Goal: Find contact information: Obtain details needed to contact an individual or organization

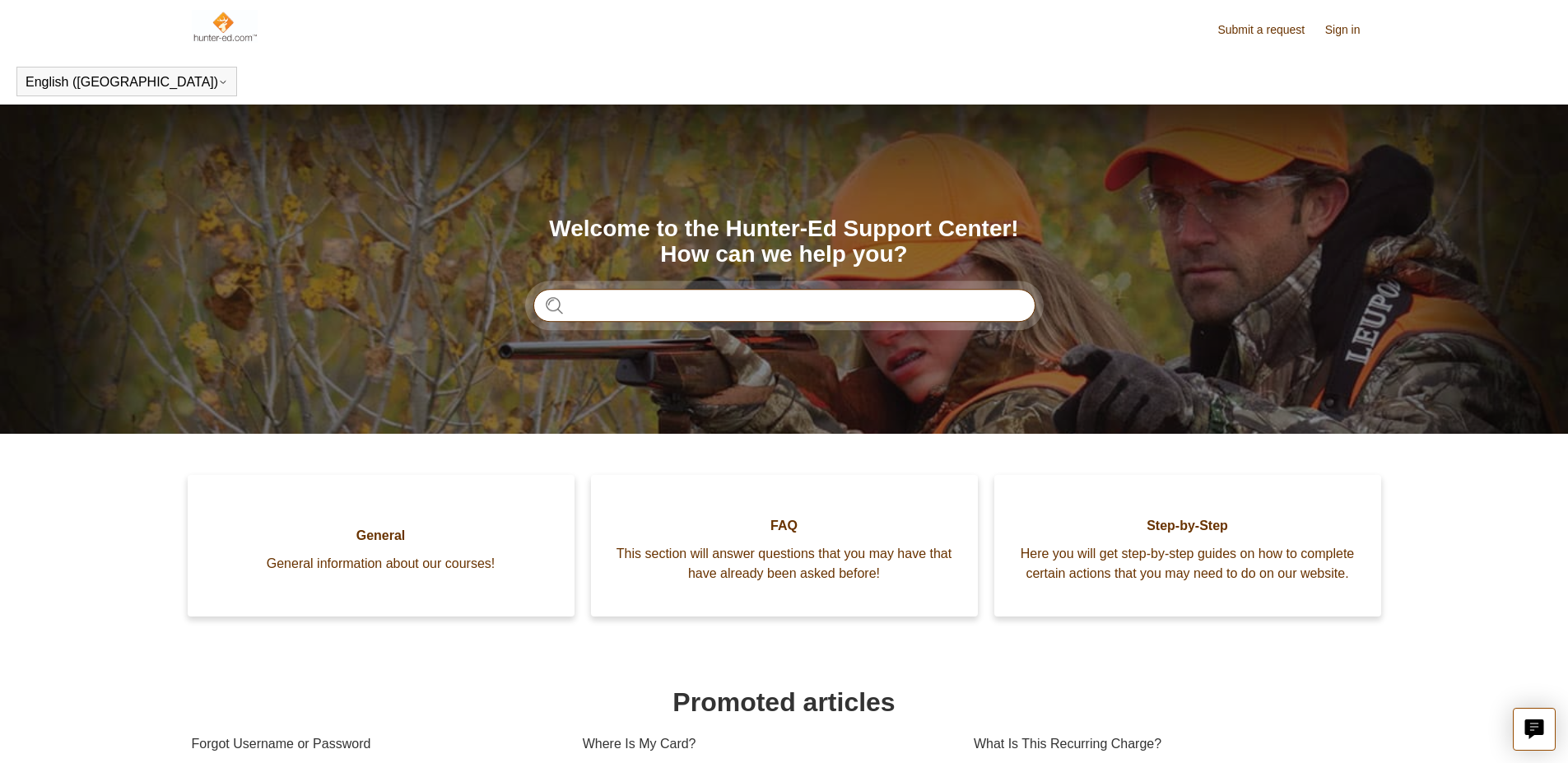
click at [732, 306] on input "Search" at bounding box center [785, 306] width 502 height 33
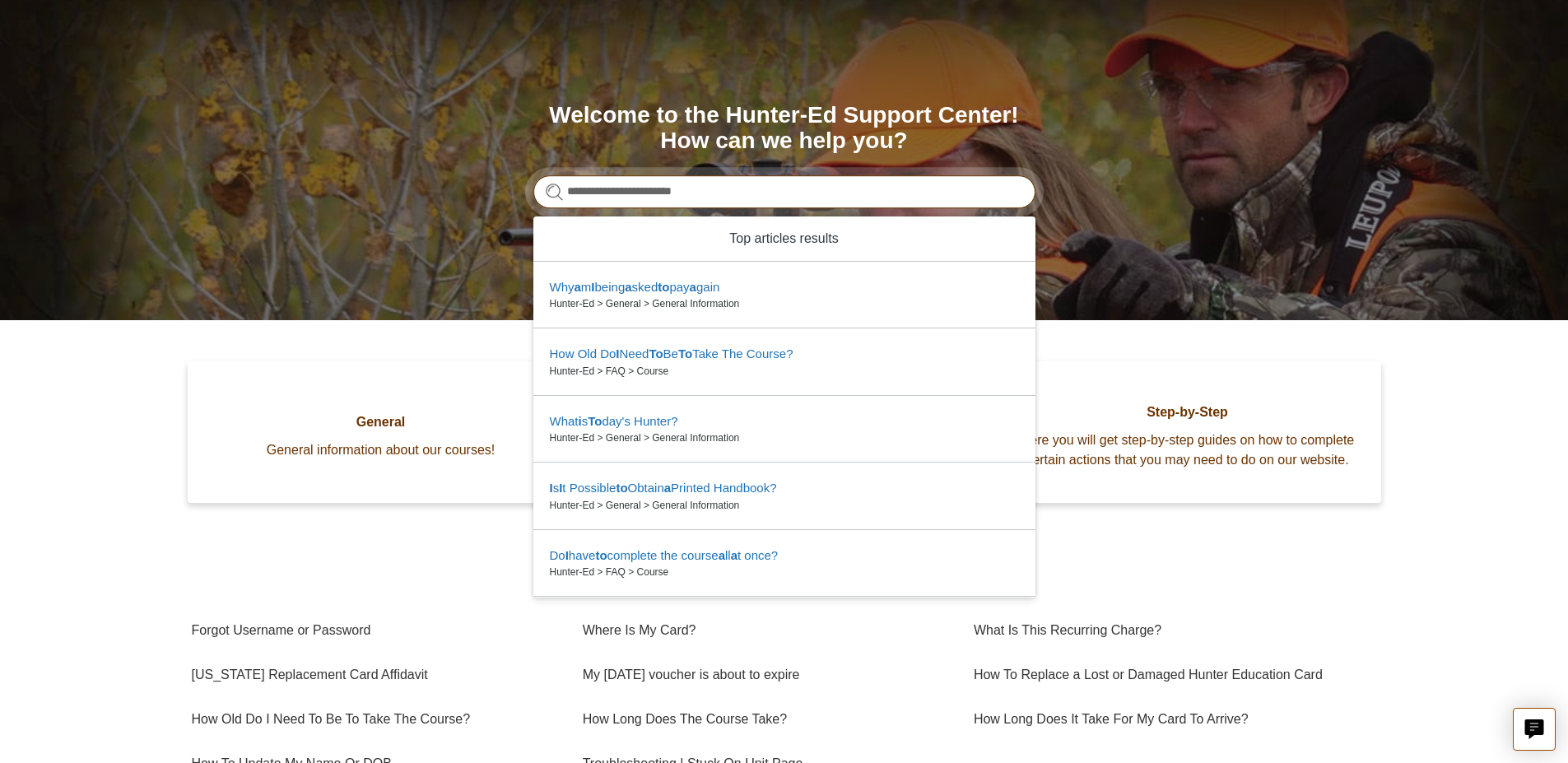
scroll to position [124, 0]
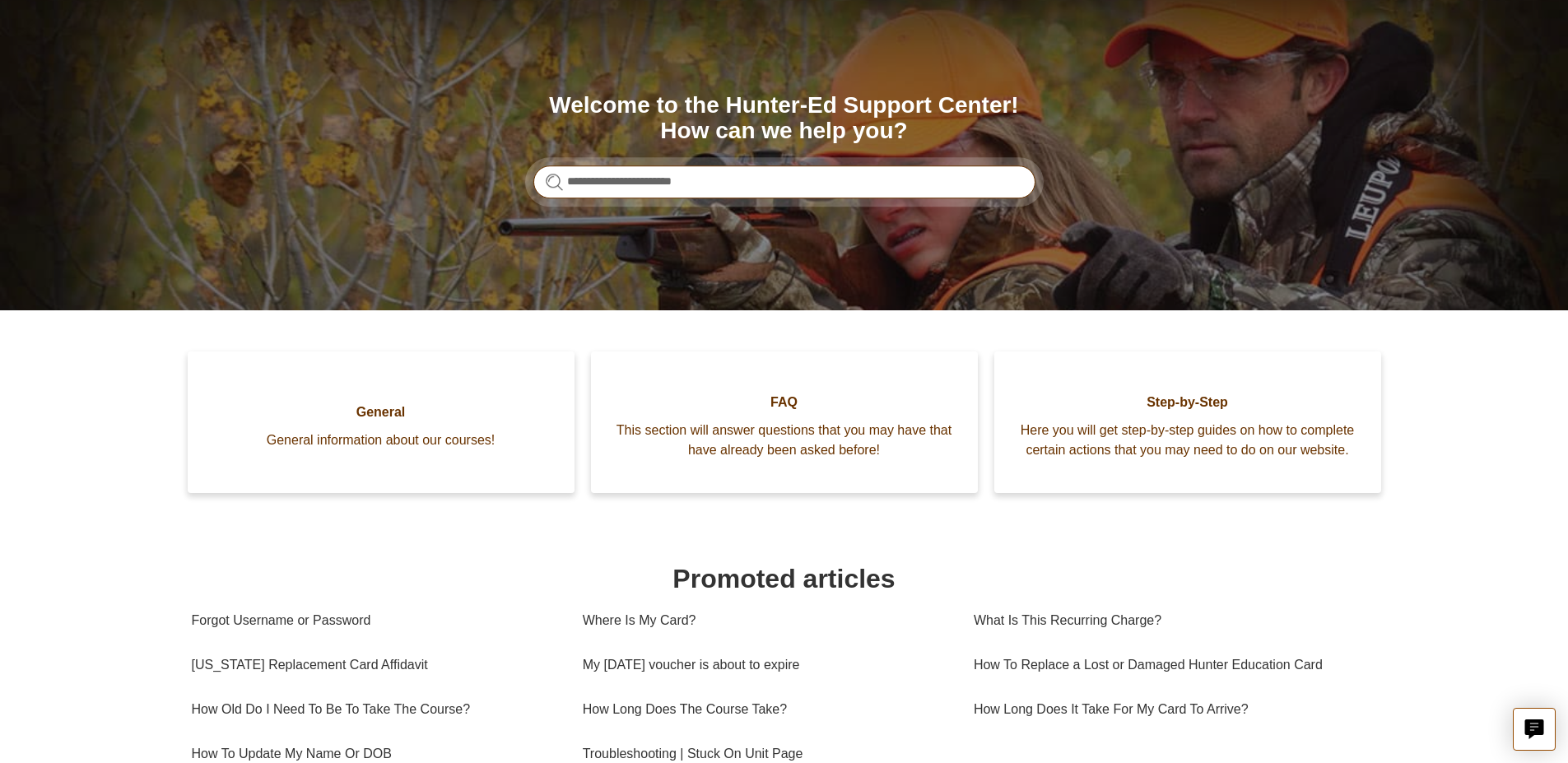
type input "**********"
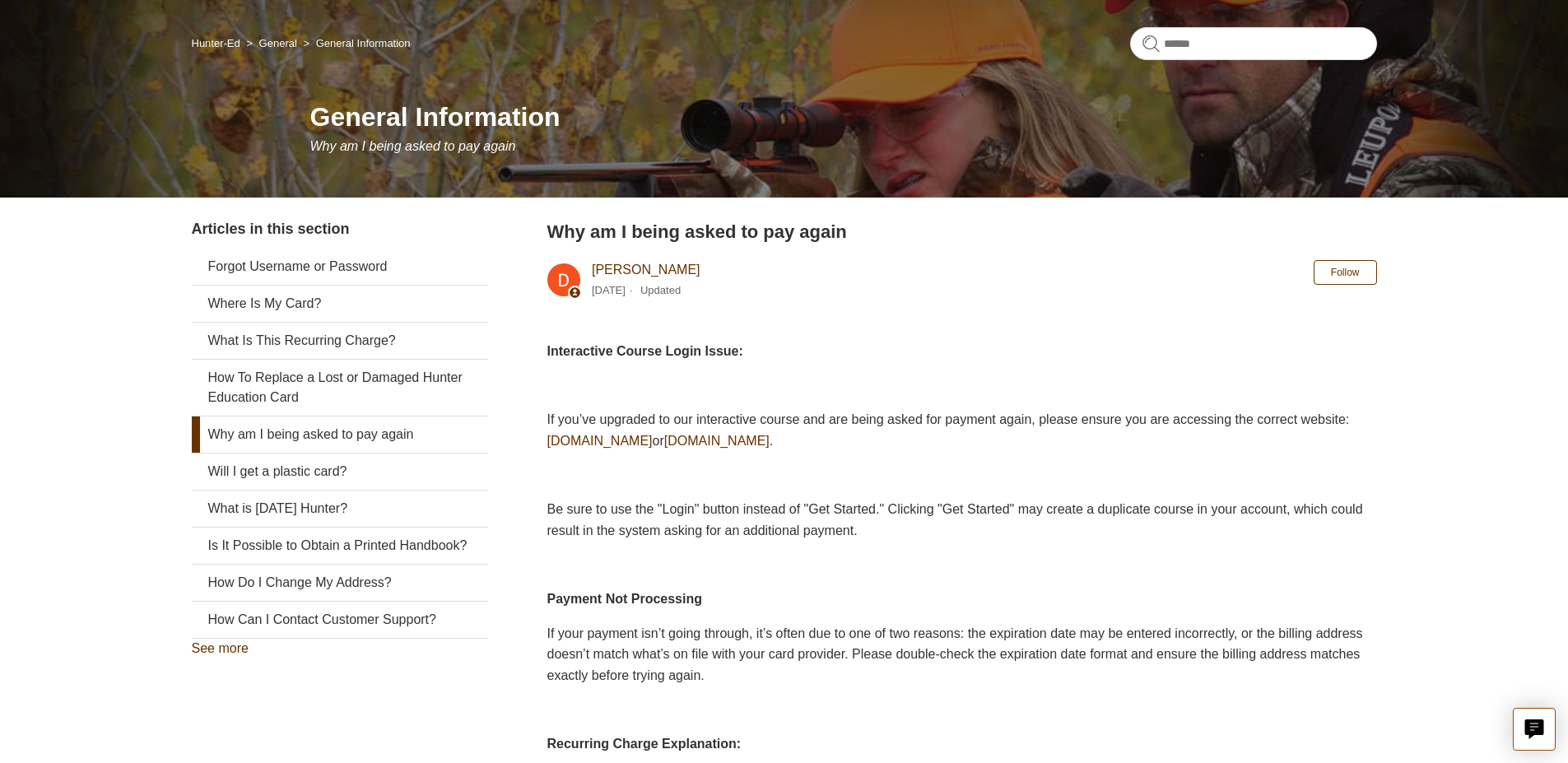
scroll to position [124, 0]
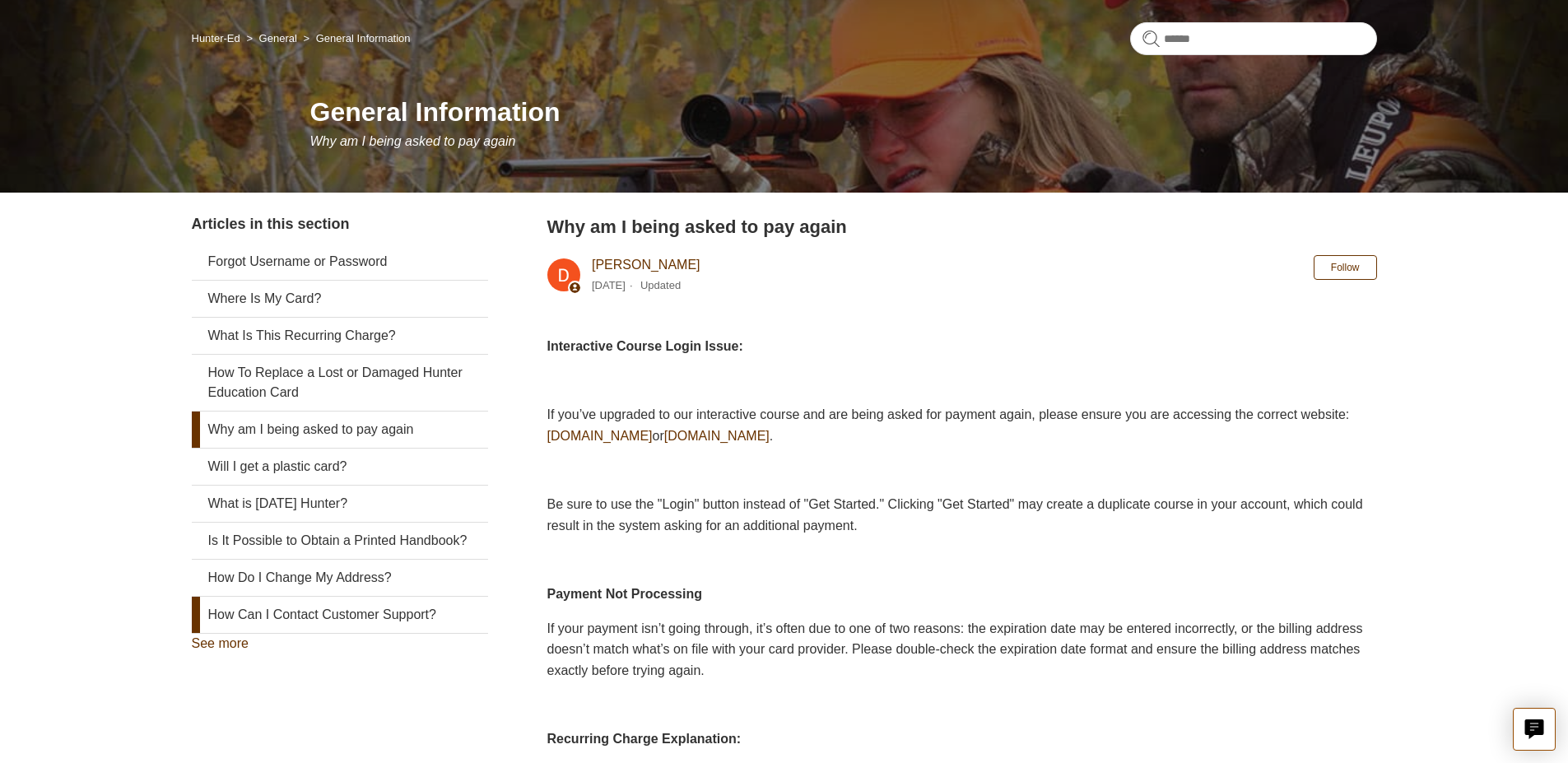
click at [354, 614] on link "How Can I Contact Customer Support?" at bounding box center [339, 614] width 296 height 36
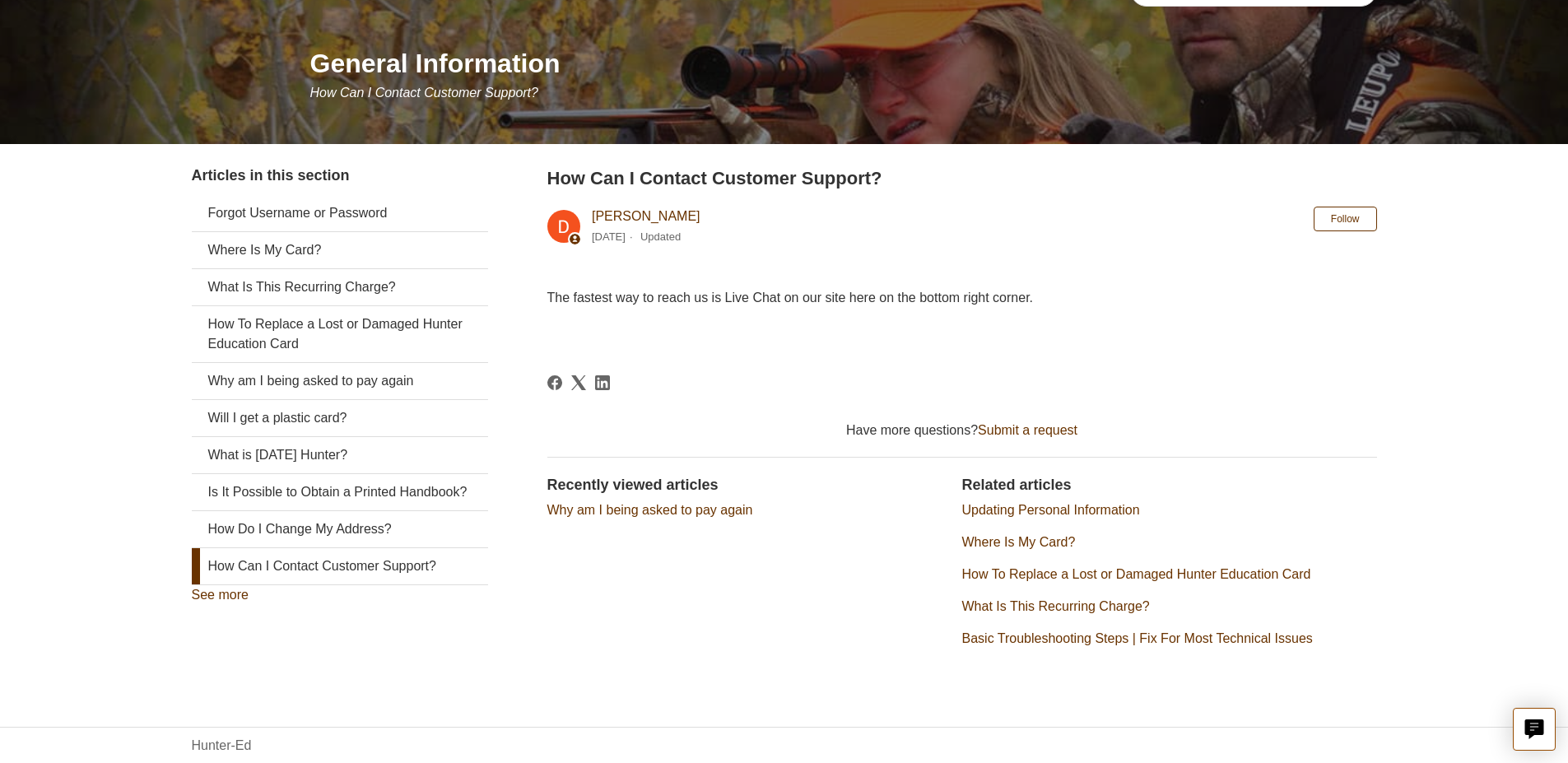
scroll to position [205, 0]
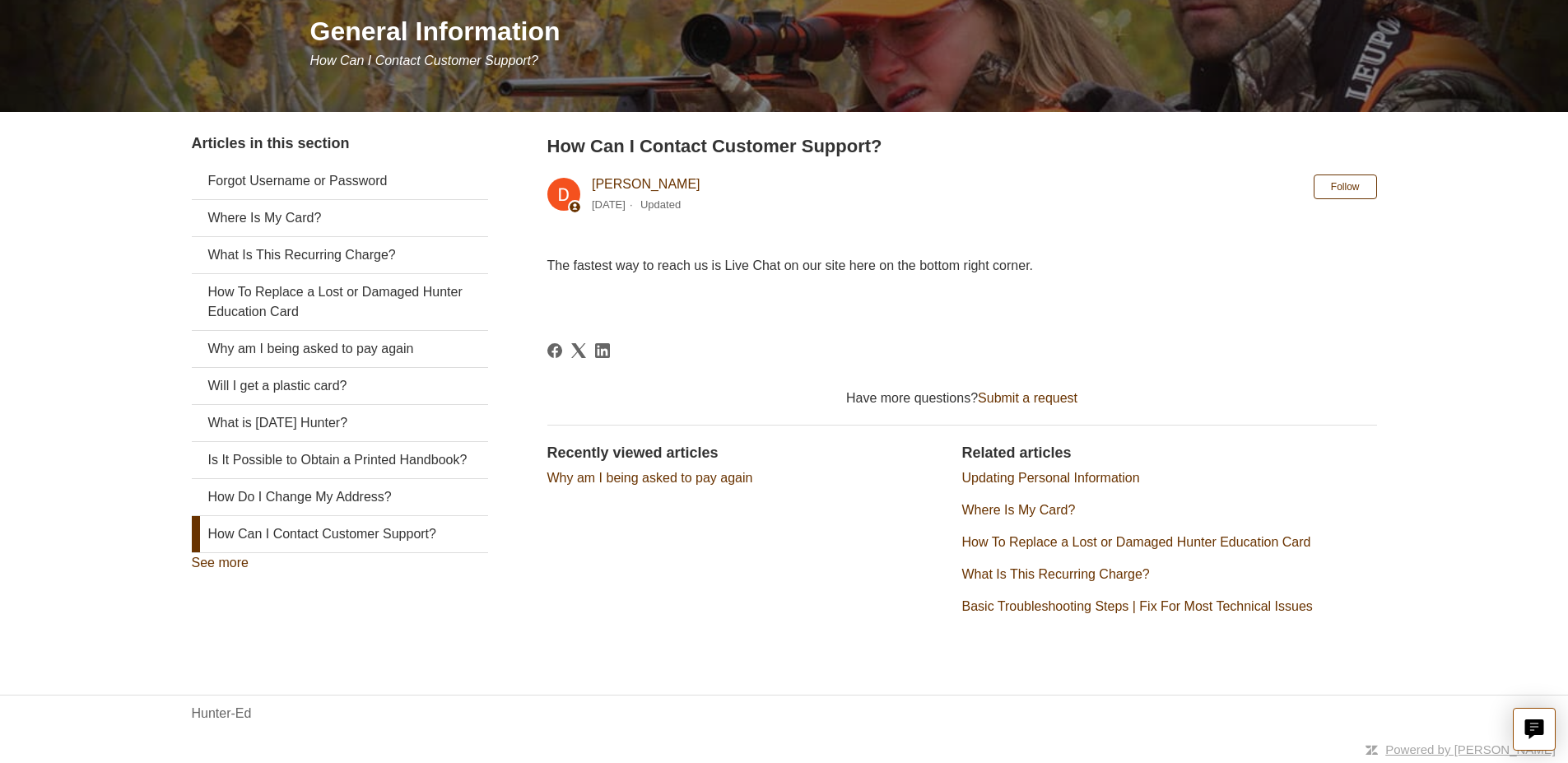
click at [238, 565] on link "See more" at bounding box center [220, 563] width 57 height 14
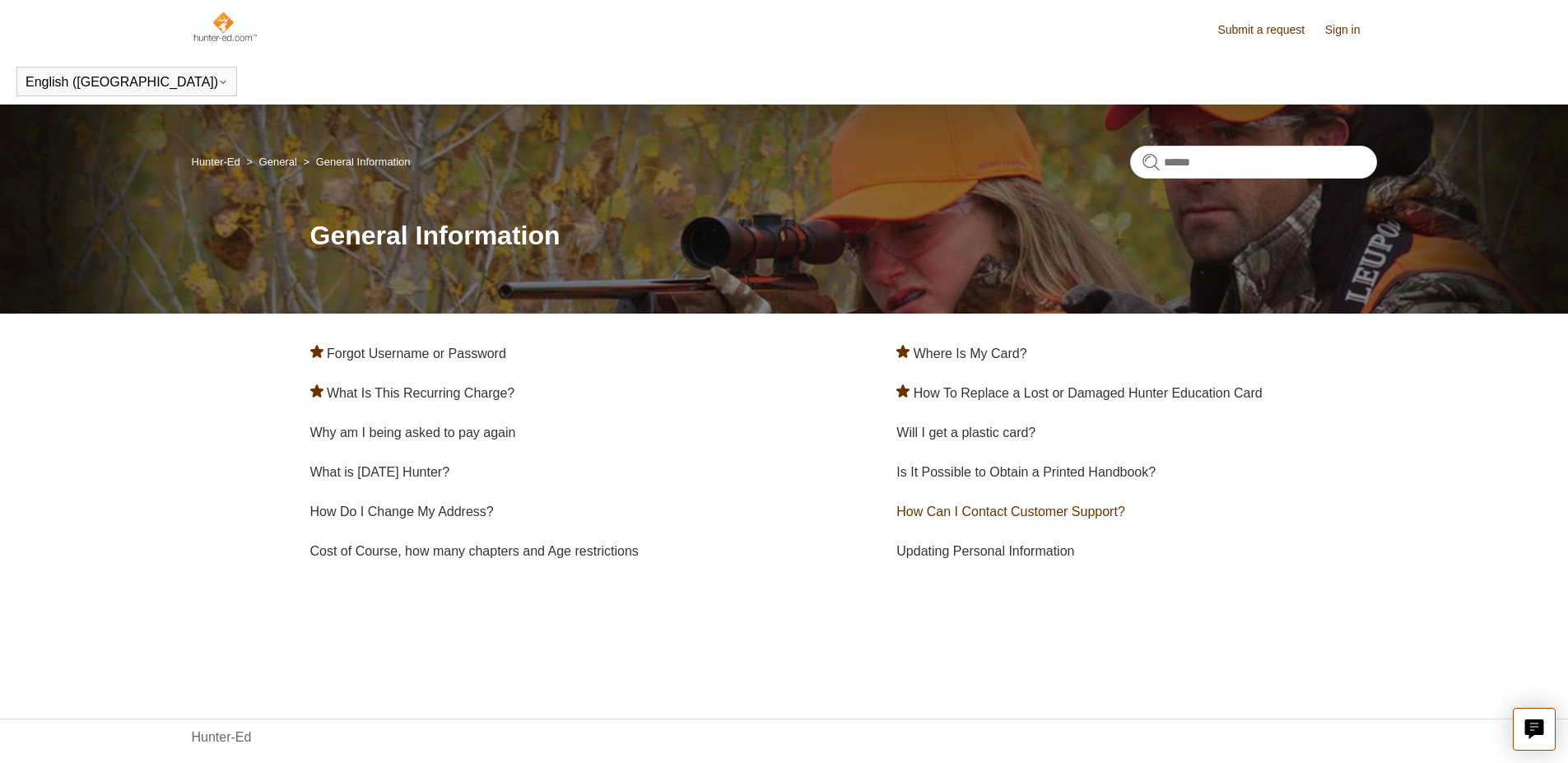
click at [949, 512] on link "How Can I Contact Customer Support?" at bounding box center [1010, 512] width 228 height 14
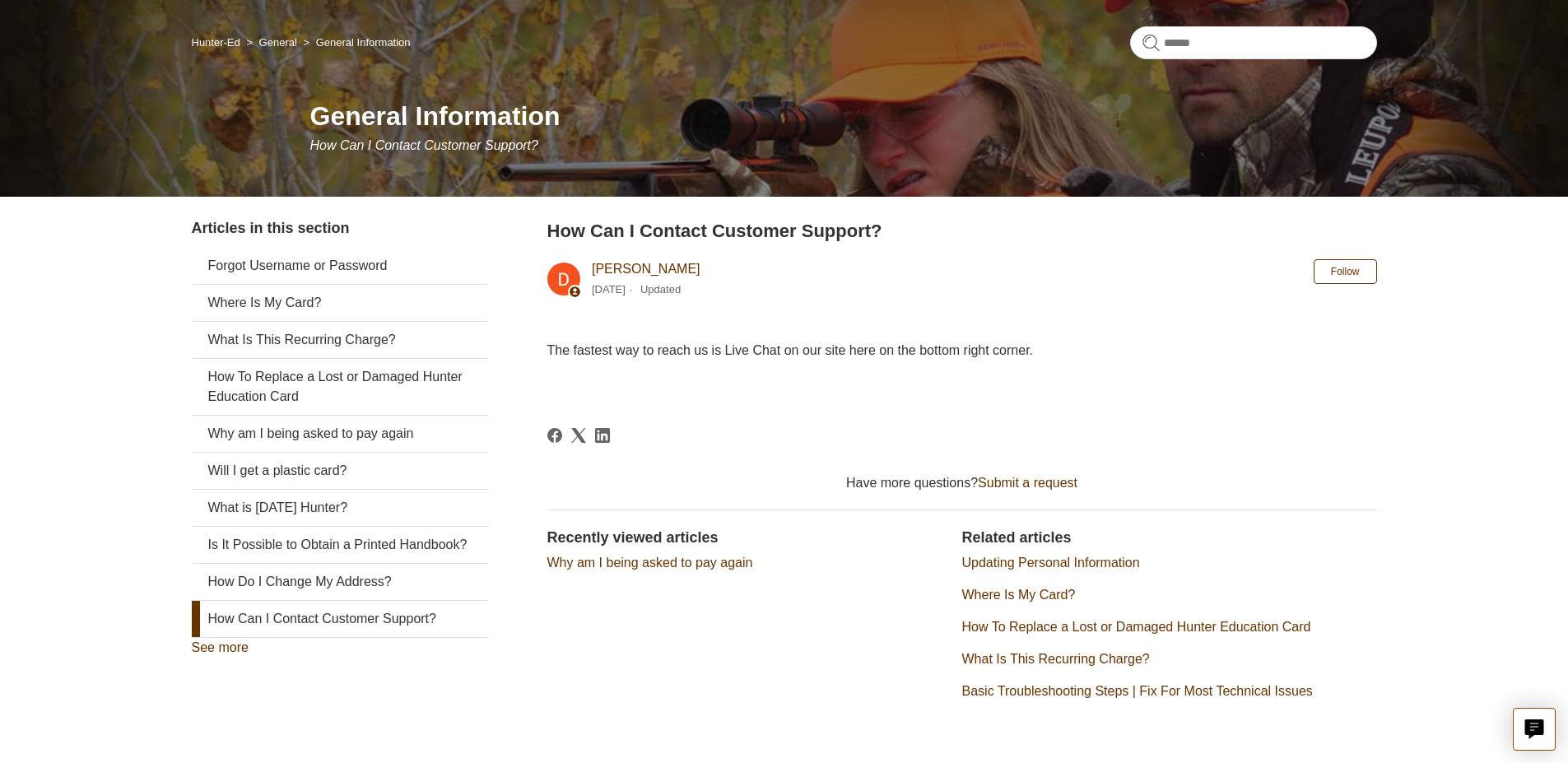
scroll to position [124, 0]
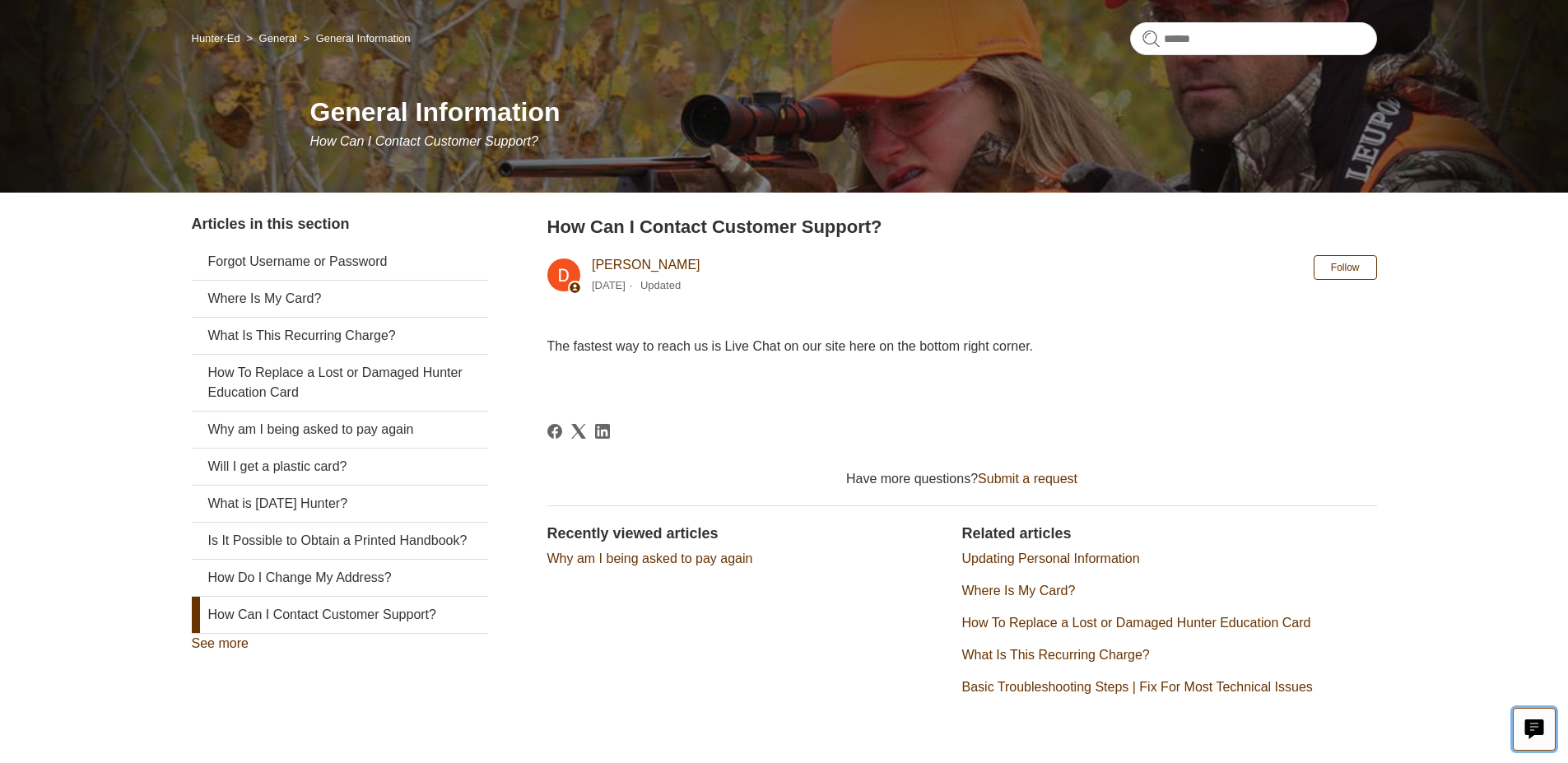
drag, startPoint x: 1539, startPoint y: 723, endPoint x: 1532, endPoint y: 729, distance: 9.2
click at [1532, 729] on icon "Live chat" at bounding box center [1535, 727] width 19 height 15
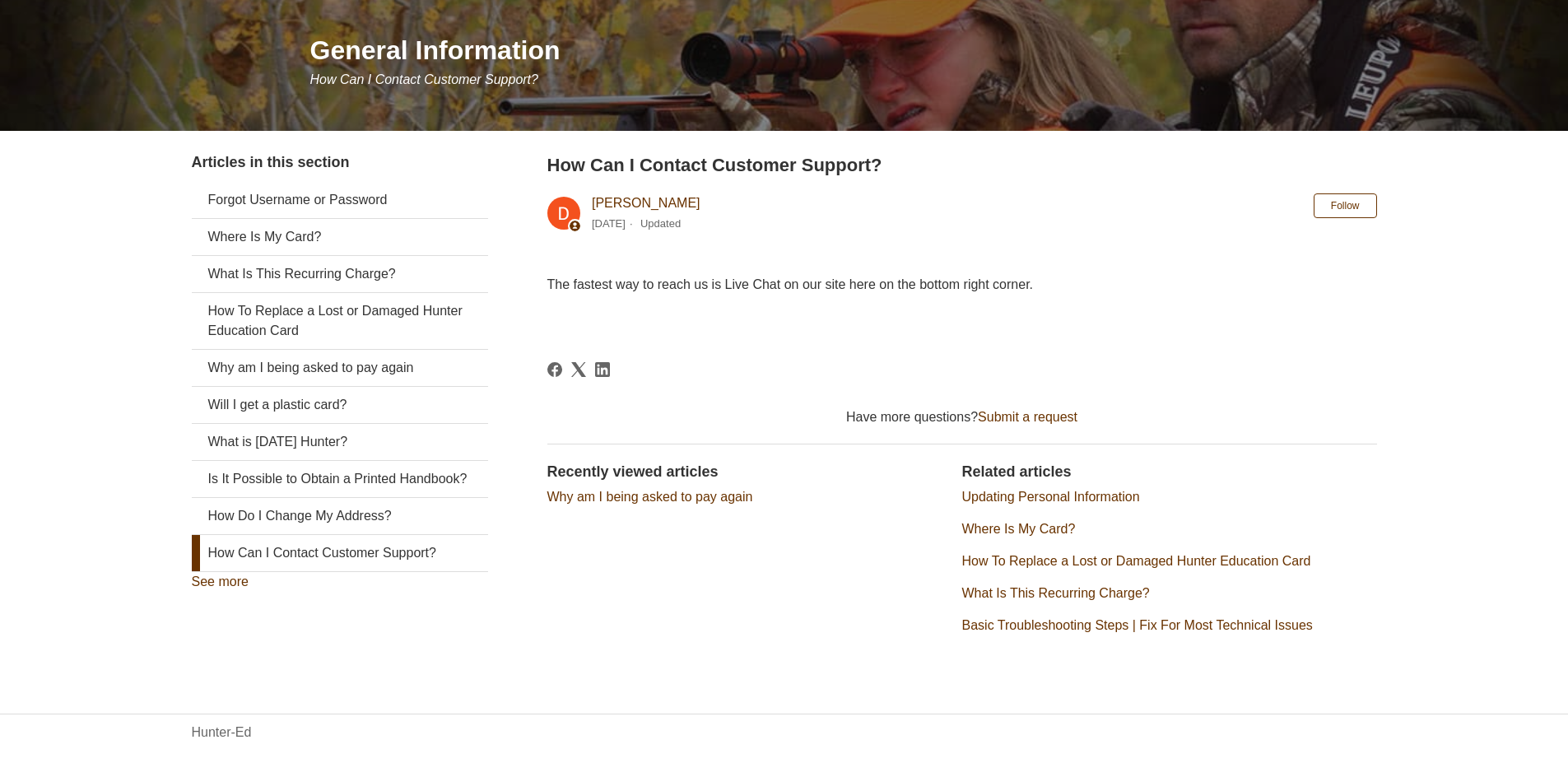
scroll to position [205, 0]
